Goal: Information Seeking & Learning: Learn about a topic

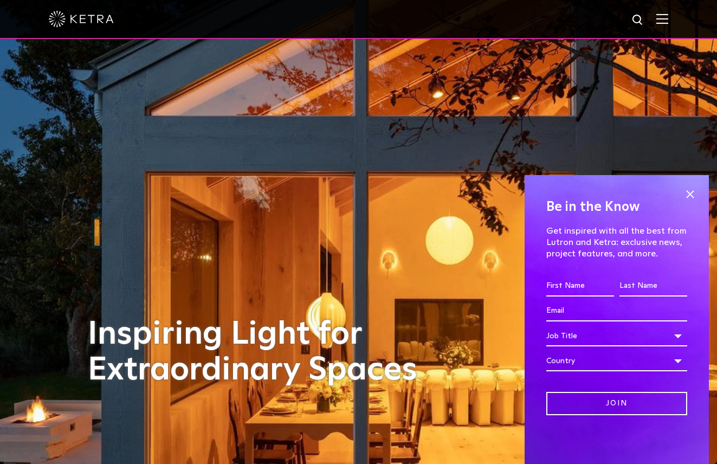
drag, startPoint x: 696, startPoint y: 192, endPoint x: 683, endPoint y: 181, distance: 16.9
click at [695, 192] on span at bounding box center [690, 194] width 16 height 16
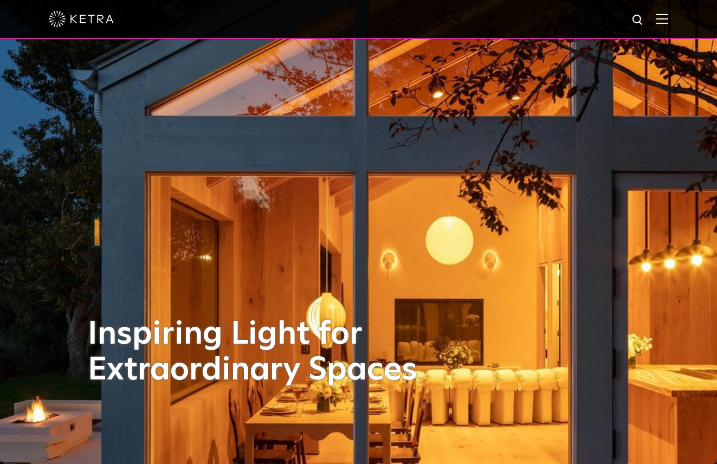
click at [656, 25] on div at bounding box center [358, 19] width 717 height 39
click at [663, 23] on img at bounding box center [663, 19] width 12 height 10
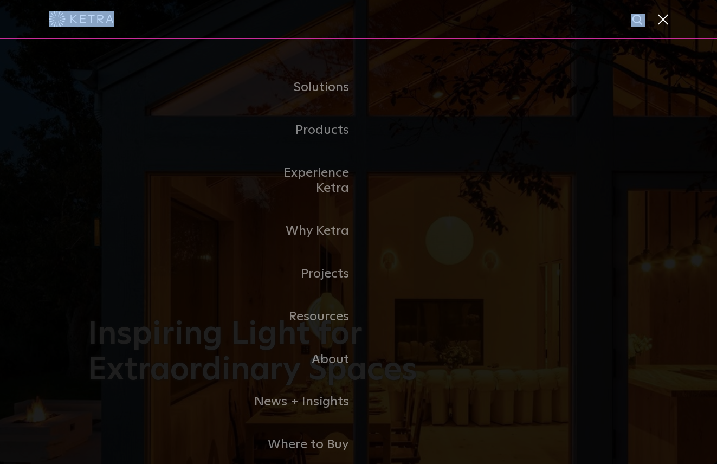
click at [324, 128] on link "Products" at bounding box center [303, 130] width 111 height 43
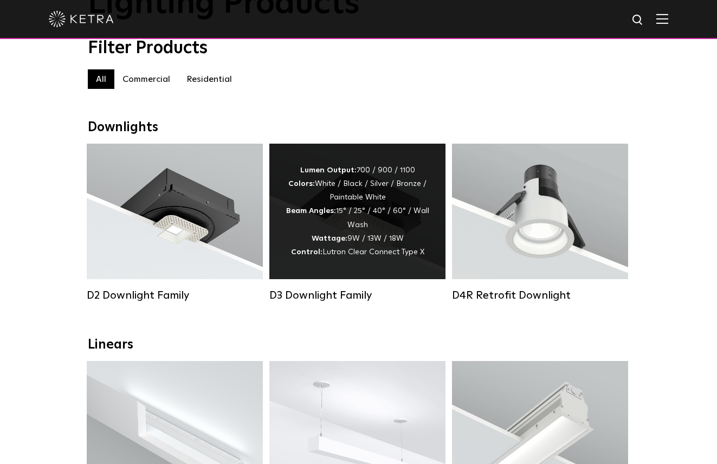
scroll to position [98, 0]
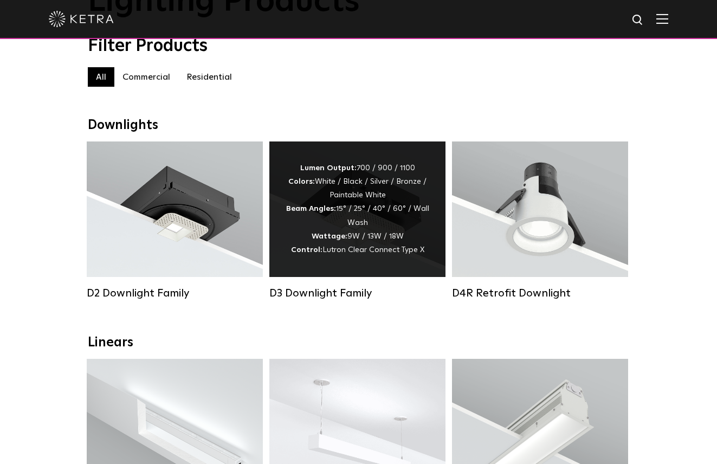
click at [334, 216] on div "Lumen Output: 700 / 900 / 1100 Colors: White / Black / Silver / Bronze / Painta…" at bounding box center [358, 209] width 144 height 95
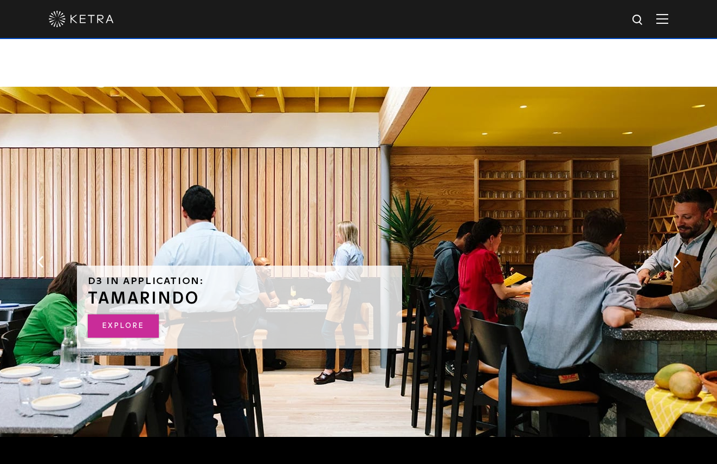
scroll to position [2007, 1]
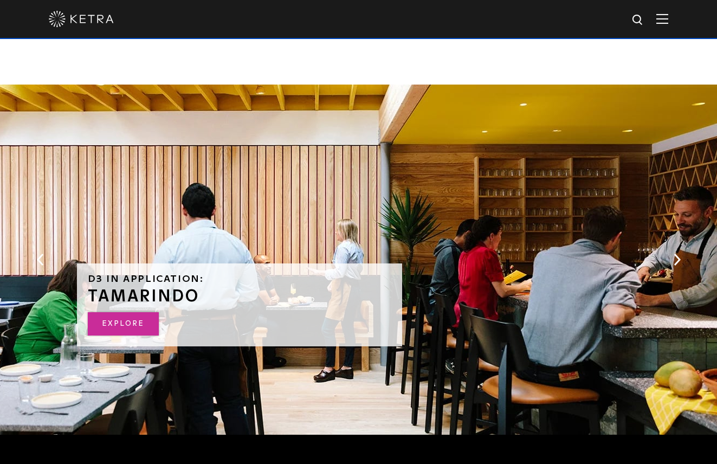
click at [93, 317] on link "Explore" at bounding box center [123, 323] width 71 height 23
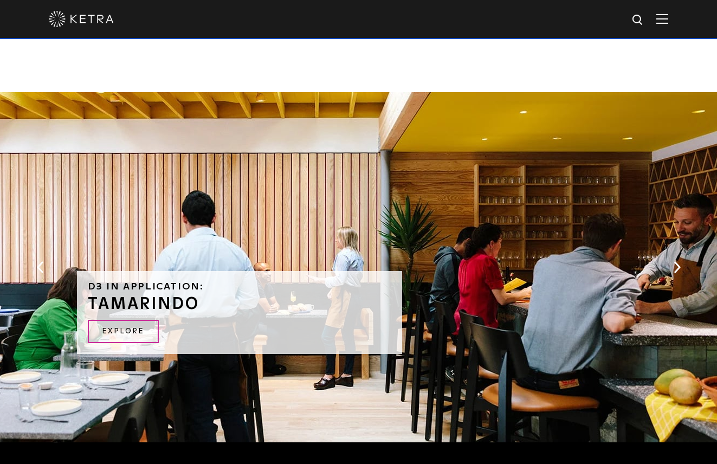
scroll to position [1995, 0]
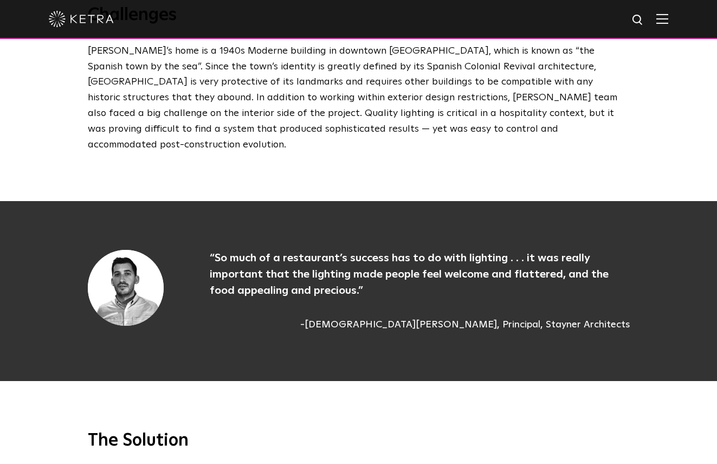
scroll to position [1272, 0]
